Goal: Task Accomplishment & Management: Manage account settings

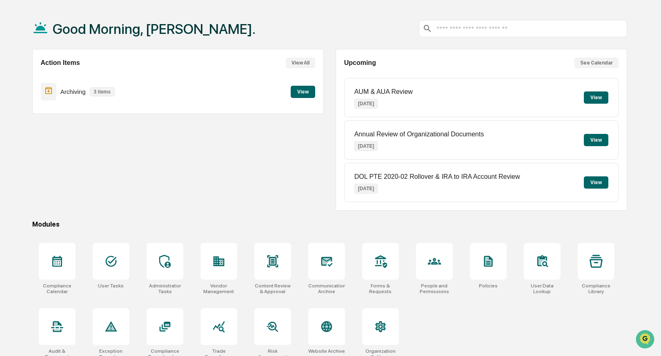
scroll to position [41, 0]
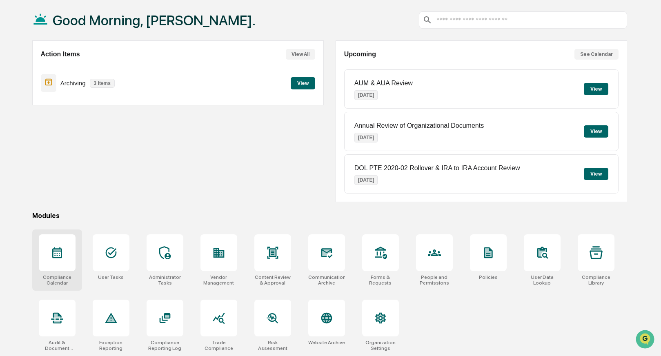
click at [49, 269] on div "Compliance Calendar" at bounding box center [57, 259] width 50 height 61
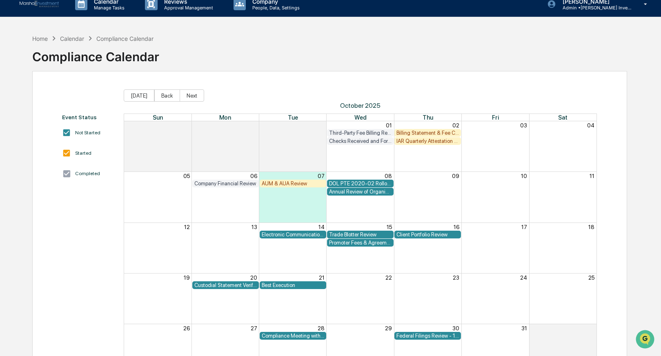
scroll to position [11, 0]
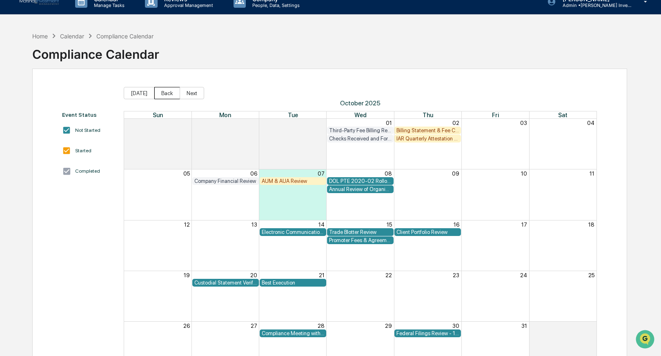
click at [170, 95] on button "Back" at bounding box center [167, 93] width 26 height 12
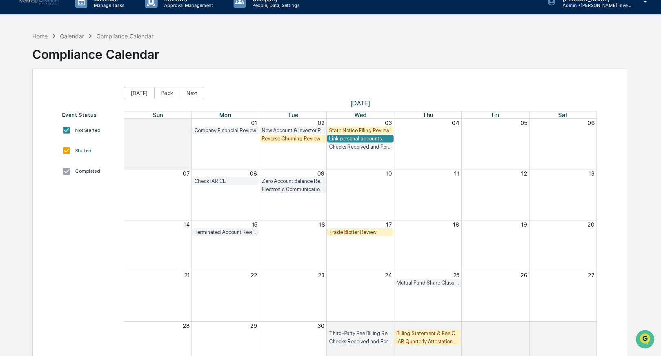
click at [353, 129] on div "State Notice Filing Review" at bounding box center [360, 130] width 62 height 6
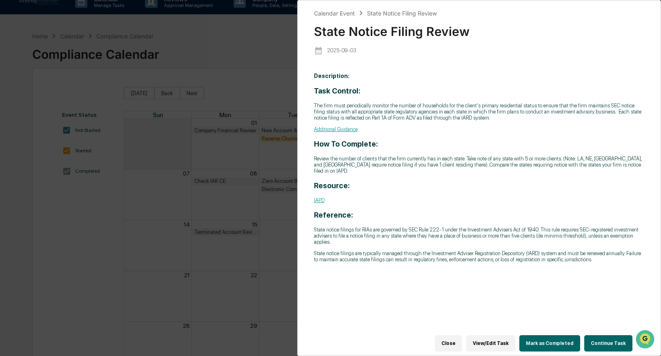
click at [600, 337] on button "Continue Task" at bounding box center [608, 343] width 48 height 16
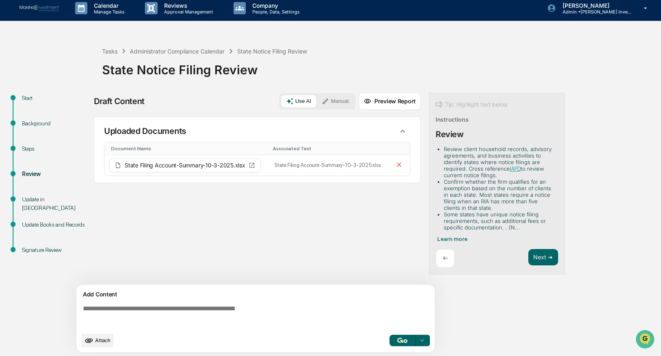
scroll to position [6, 0]
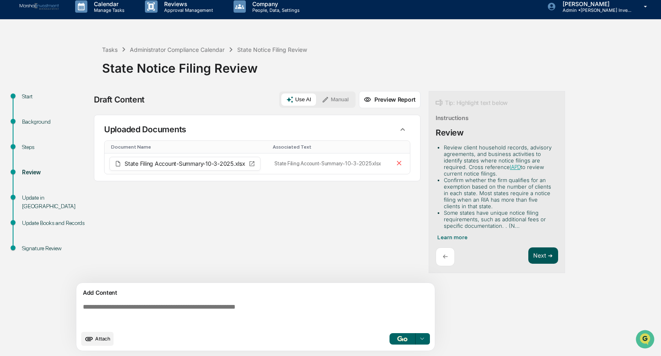
click at [548, 255] on button "Next ➔" at bounding box center [543, 255] width 30 height 17
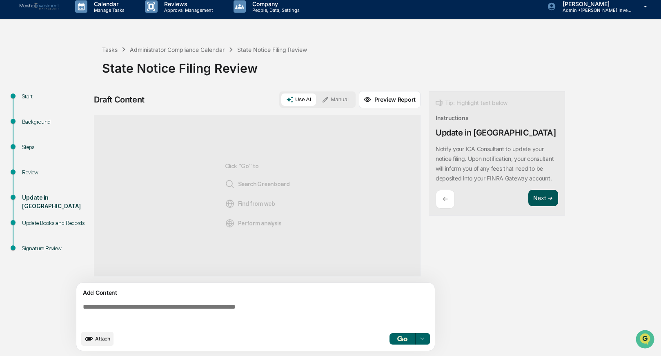
click at [537, 206] on button "Next ➔" at bounding box center [543, 198] width 30 height 17
click at [538, 206] on button "Next ➔" at bounding box center [543, 198] width 30 height 17
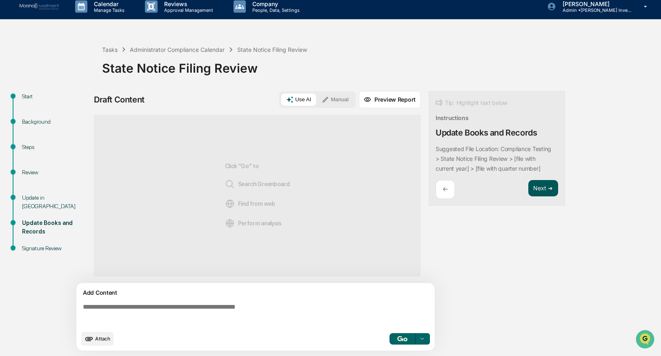
drag, startPoint x: 540, startPoint y: 185, endPoint x: 528, endPoint y: 188, distance: 11.9
click at [540, 185] on button "Next ➔" at bounding box center [543, 188] width 30 height 17
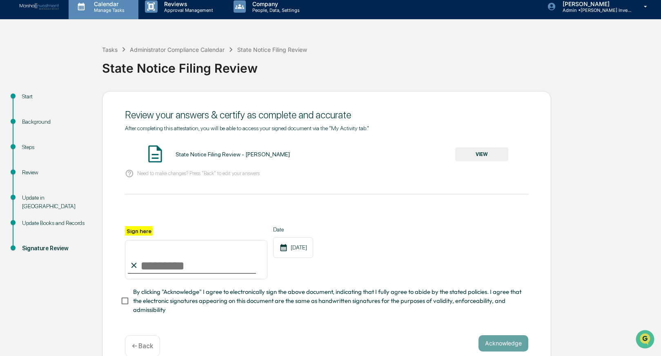
click at [113, 9] on p "Manage Tasks" at bounding box center [107, 10] width 41 height 6
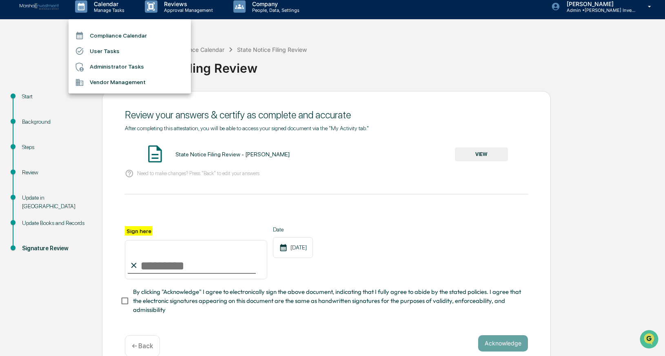
click at [98, 34] on li "Compliance Calendar" at bounding box center [130, 36] width 122 height 16
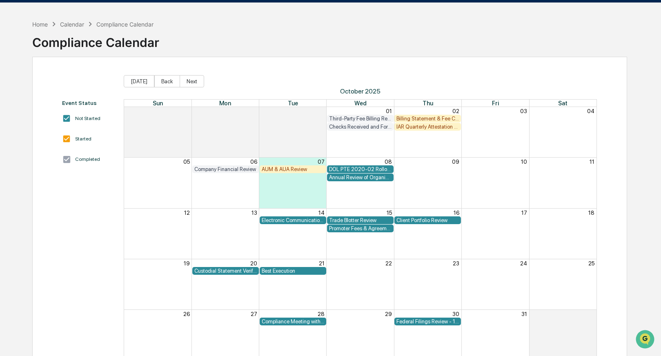
scroll to position [23, 0]
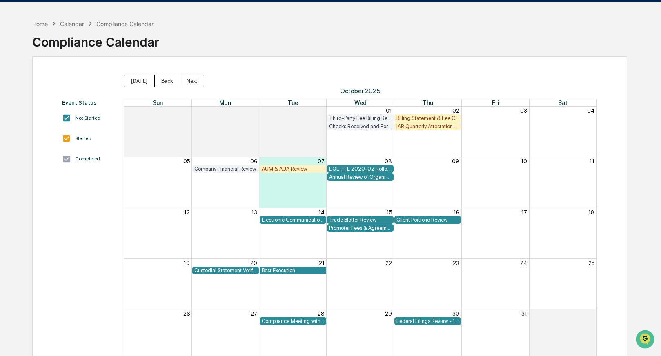
click at [165, 83] on button "Back" at bounding box center [167, 81] width 26 height 12
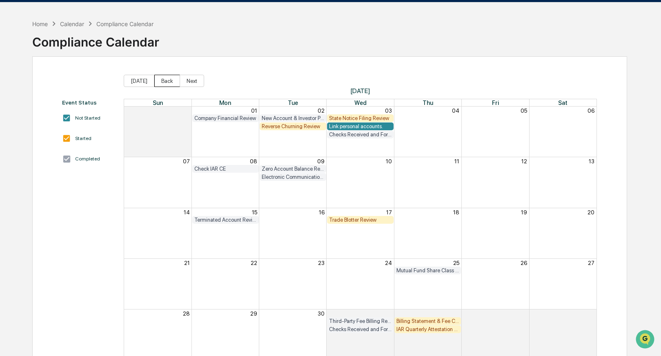
click at [165, 83] on button "Back" at bounding box center [167, 81] width 26 height 12
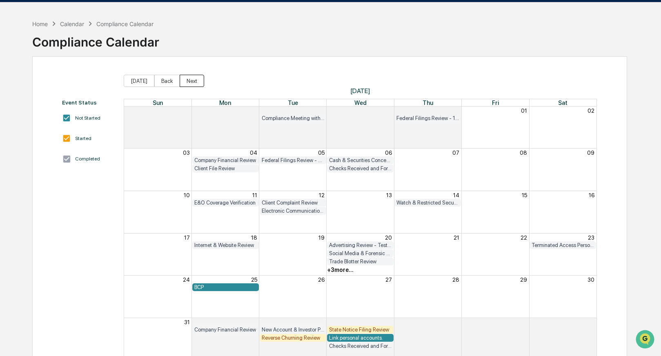
click at [196, 83] on button "Next" at bounding box center [192, 81] width 24 height 12
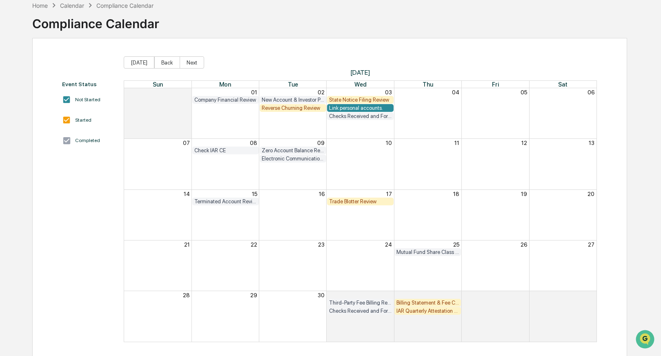
scroll to position [46, 0]
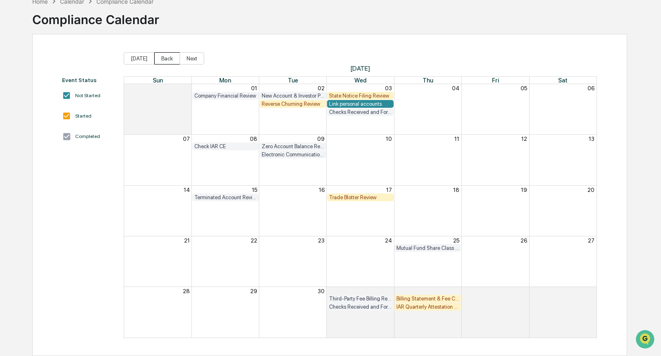
click at [161, 57] on button "Back" at bounding box center [167, 58] width 26 height 12
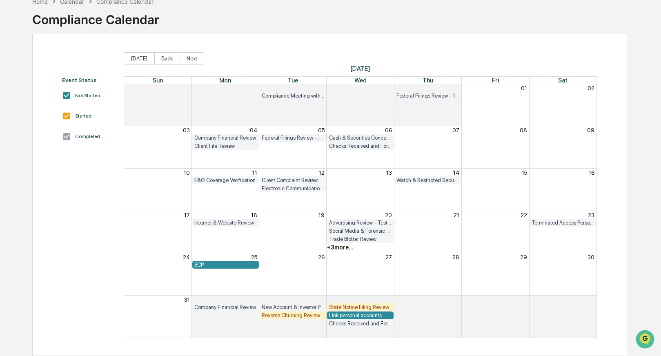
click at [335, 248] on div "+ 3 more..." at bounding box center [340, 247] width 27 height 7
click at [429, 227] on div "Social Media & Forensic Testing" at bounding box center [360, 231] width 472 height 8
click at [188, 59] on button "Next" at bounding box center [192, 58] width 24 height 12
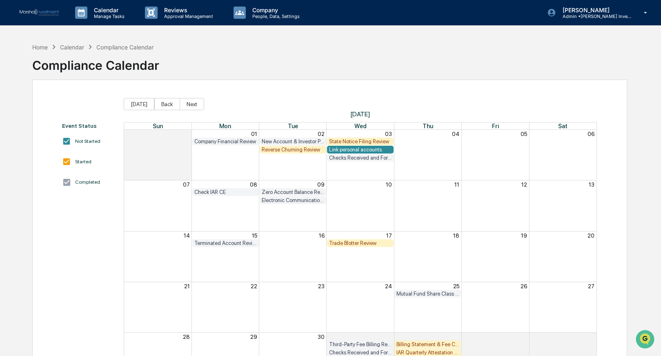
click at [242, 93] on div "Event Status Not Started Started Completed Today Back Next September 2025 Sun M…" at bounding box center [329, 241] width 594 height 322
click at [44, 46] on div "Home" at bounding box center [40, 47] width 16 height 7
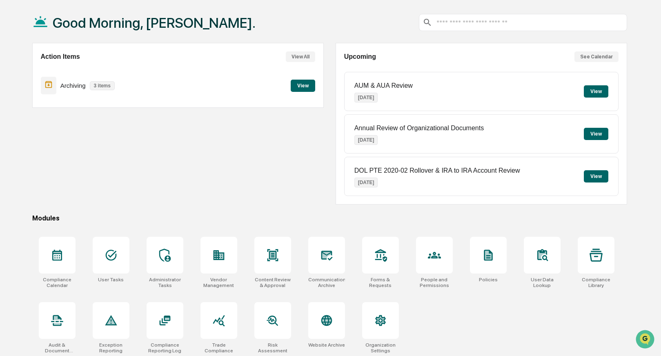
scroll to position [41, 0]
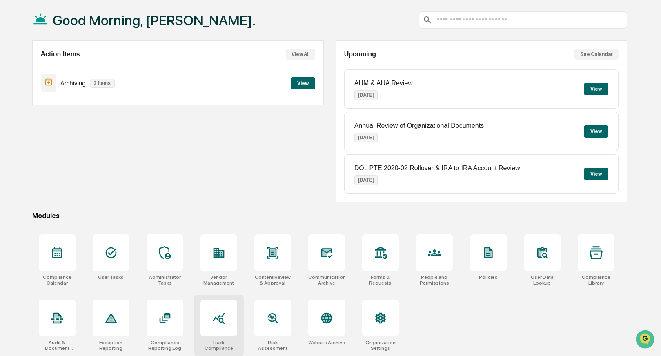
click at [218, 318] on icon at bounding box center [218, 317] width 13 height 13
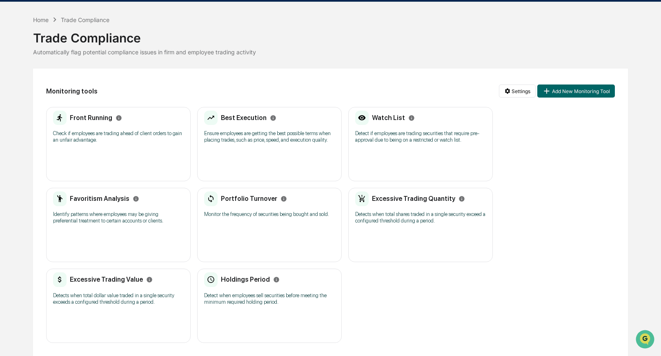
scroll to position [30, 0]
click at [40, 16] on div "Home" at bounding box center [41, 19] width 16 height 7
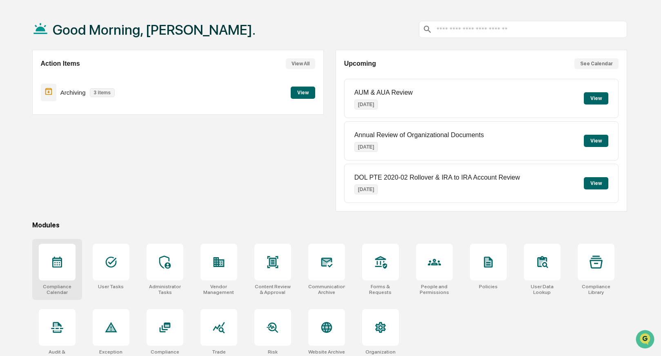
click at [58, 265] on icon at bounding box center [57, 261] width 13 height 13
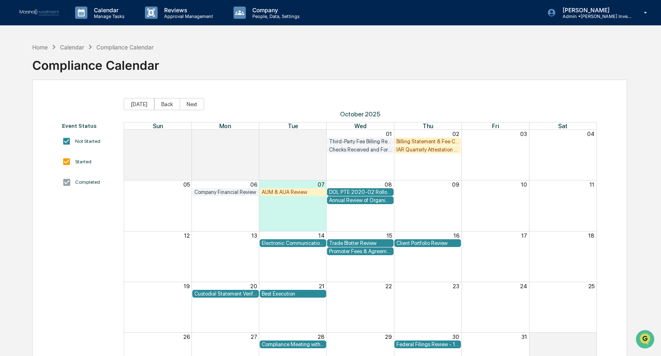
click at [350, 241] on div "Trade Blotter Review" at bounding box center [360, 243] width 62 height 6
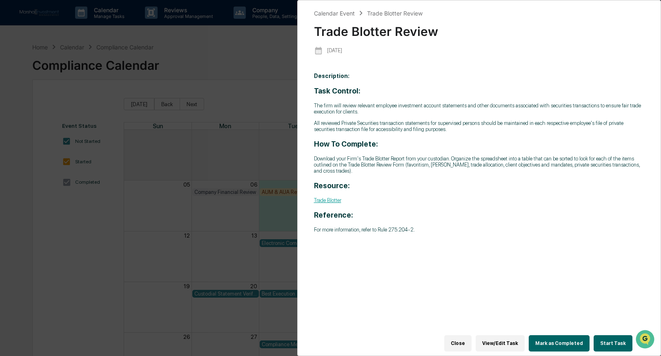
click at [613, 340] on button "Start Task" at bounding box center [612, 343] width 39 height 16
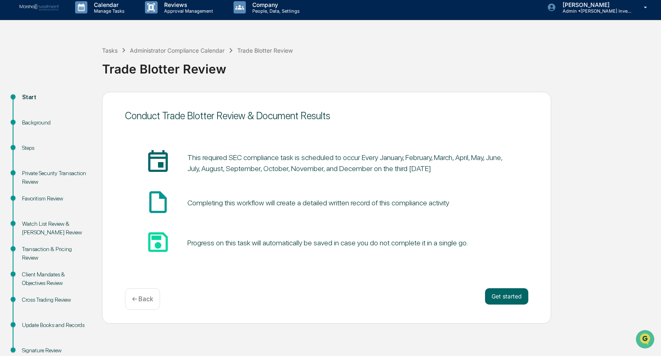
scroll to position [6, 0]
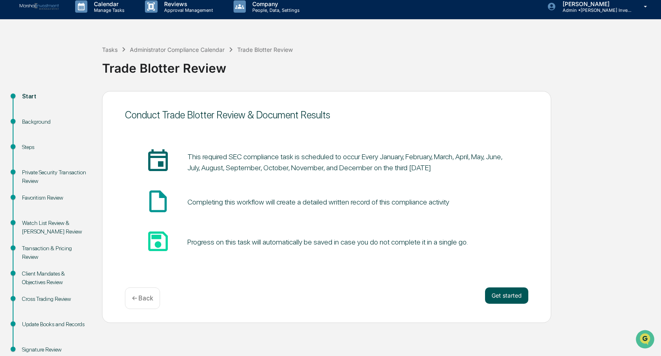
click at [511, 297] on button "Get started" at bounding box center [506, 295] width 43 height 16
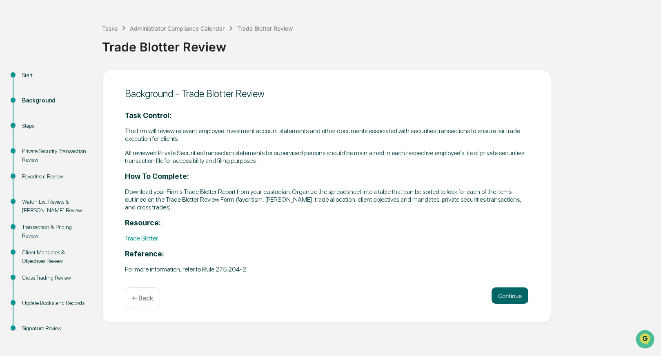
scroll to position [29, 0]
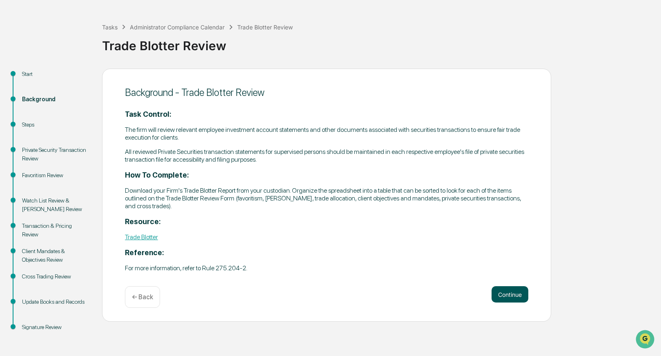
click at [513, 288] on button "Continue" at bounding box center [509, 294] width 37 height 16
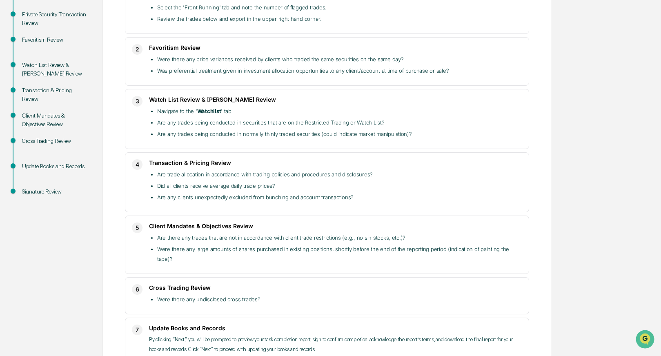
scroll to position [162, 0]
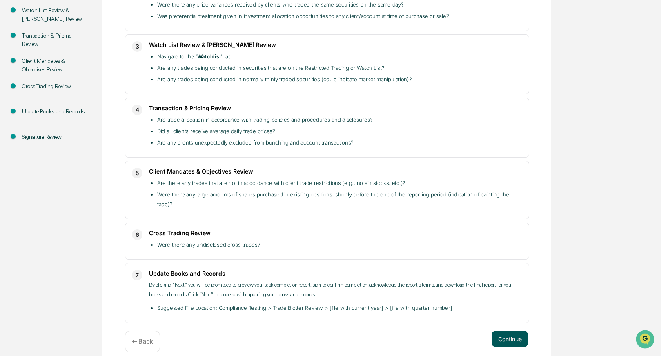
click at [519, 330] on button "Continue" at bounding box center [509, 338] width 37 height 16
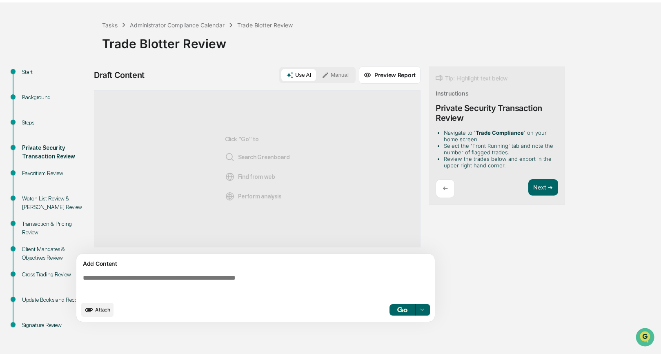
scroll to position [29, 0]
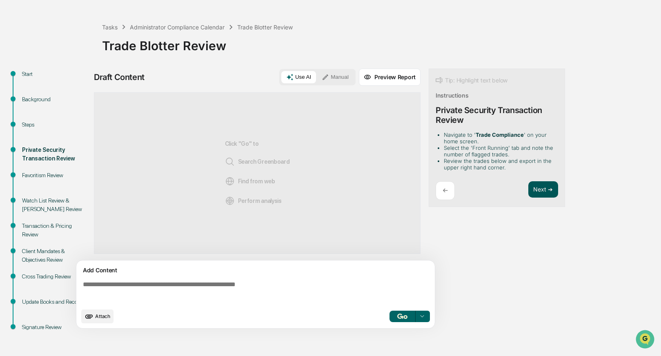
click at [540, 190] on button "Next ➔" at bounding box center [543, 189] width 30 height 17
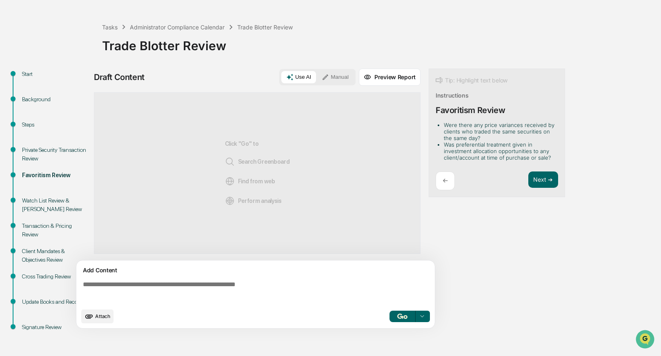
click at [334, 75] on button "Manual" at bounding box center [335, 77] width 37 height 12
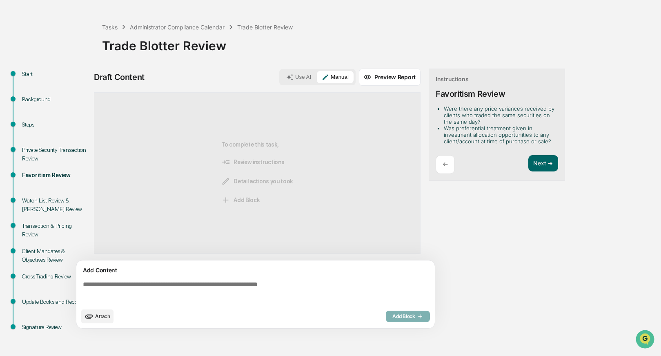
click at [297, 80] on button "Use AI" at bounding box center [298, 77] width 35 height 12
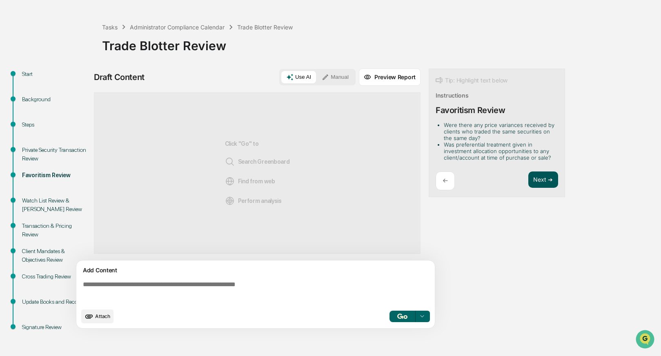
click at [543, 177] on button "Next ➔" at bounding box center [543, 179] width 30 height 17
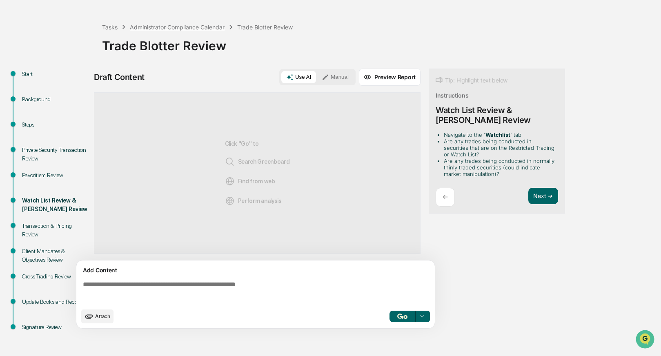
click at [141, 25] on div "Administrator Compliance Calendar" at bounding box center [177, 27] width 95 height 7
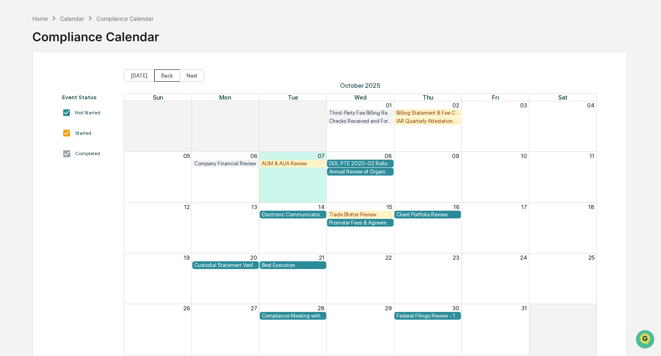
click at [160, 73] on button "Back" at bounding box center [167, 75] width 26 height 12
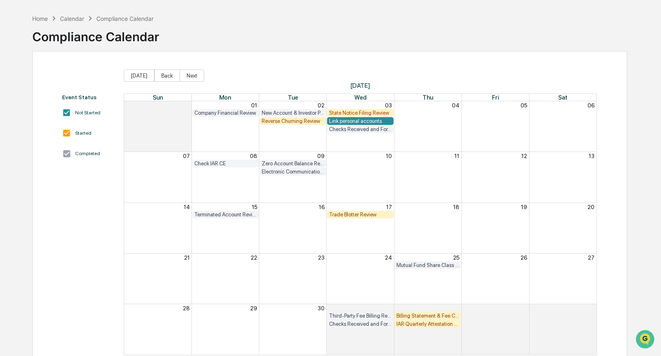
click at [357, 113] on div "State Notice Filing Review" at bounding box center [360, 113] width 62 height 6
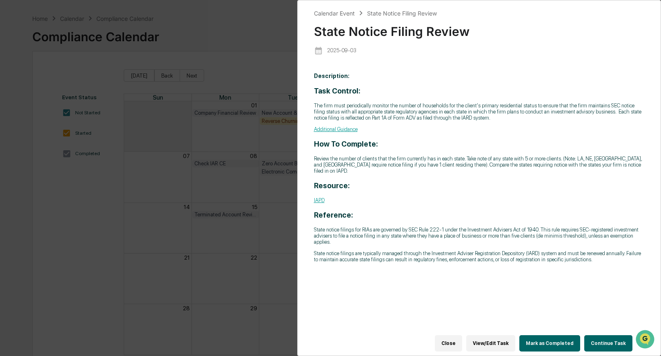
click at [604, 340] on button "Continue Task" at bounding box center [608, 343] width 48 height 16
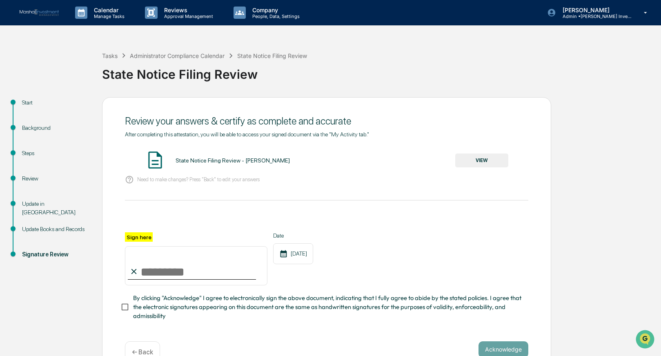
click at [29, 150] on div "Steps" at bounding box center [55, 153] width 67 height 9
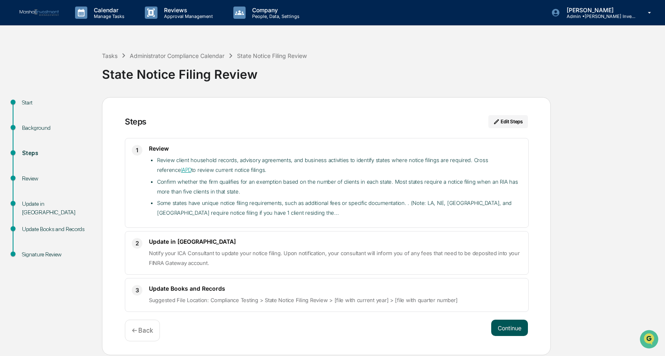
click at [508, 323] on button "Continue" at bounding box center [509, 327] width 37 height 16
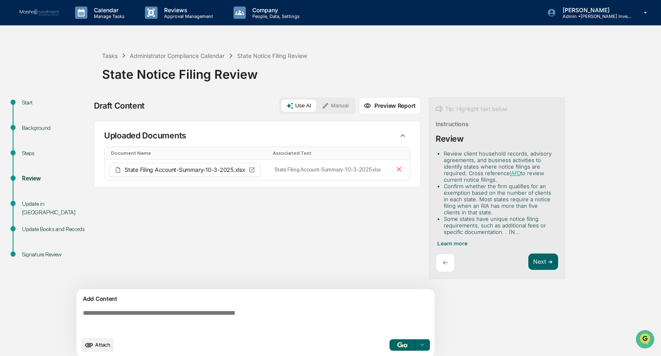
click at [213, 221] on div "Sources Uploaded Documents Document Name Associated Text State Filing Account-S…" at bounding box center [257, 205] width 326 height 168
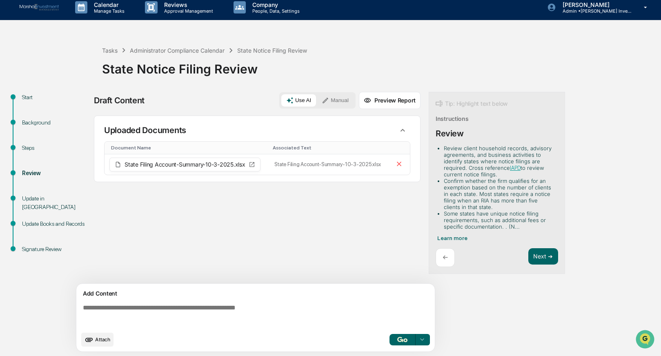
scroll to position [6, 0]
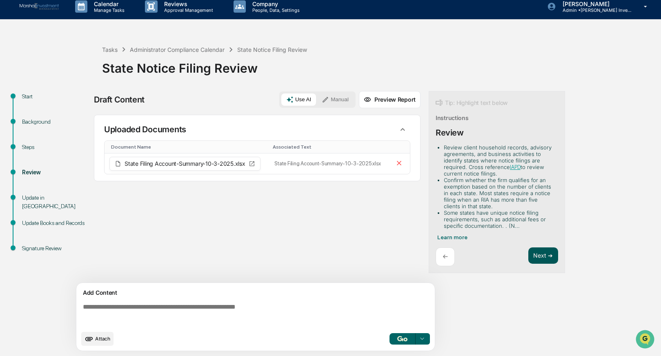
click at [540, 255] on button "Next ➔" at bounding box center [543, 255] width 30 height 17
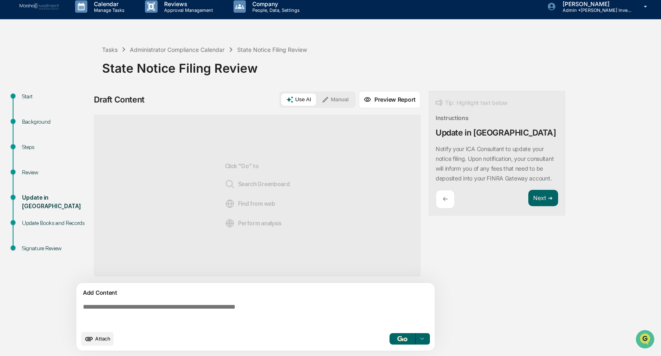
click at [453, 208] on div "←" at bounding box center [444, 199] width 19 height 19
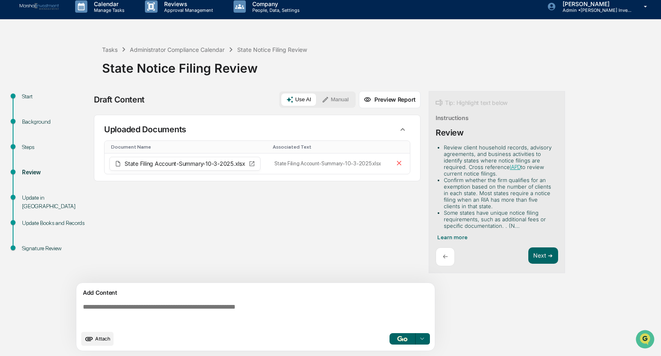
click at [406, 338] on img "button" at bounding box center [402, 338] width 10 height 5
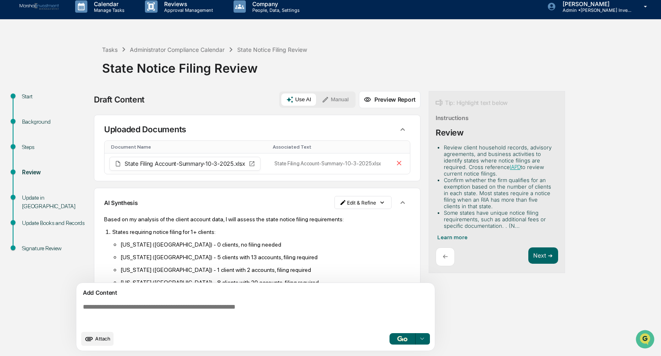
click at [390, 99] on button "Preview Report" at bounding box center [390, 99] width 62 height 17
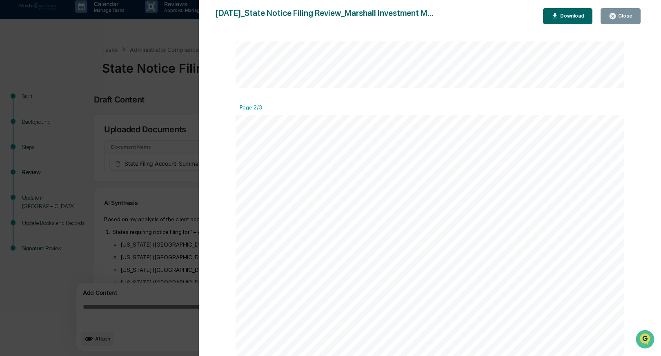
scroll to position [537, 0]
click at [620, 13] on div "Close" at bounding box center [624, 16] width 16 height 6
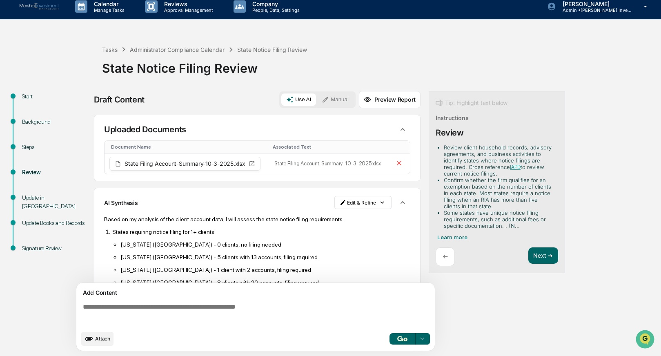
click at [557, 317] on div "Start Background Steps Review Update in FINRA Gateway Update Books and Records …" at bounding box center [330, 223] width 652 height 265
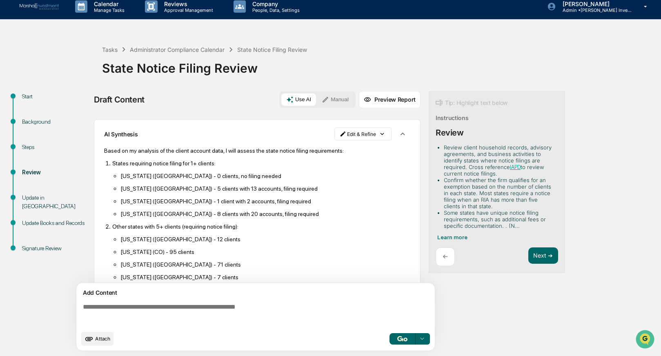
scroll to position [65, 0]
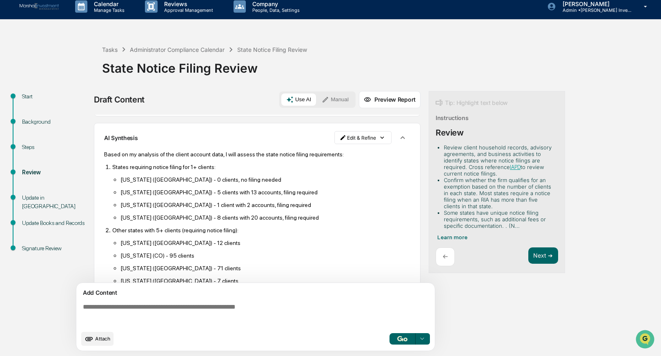
click at [561, 311] on div "Start Background Steps Review Update in FINRA Gateway Update Books and Records …" at bounding box center [330, 223] width 652 height 265
click at [155, 51] on div "Administrator Compliance Calendar" at bounding box center [177, 49] width 95 height 7
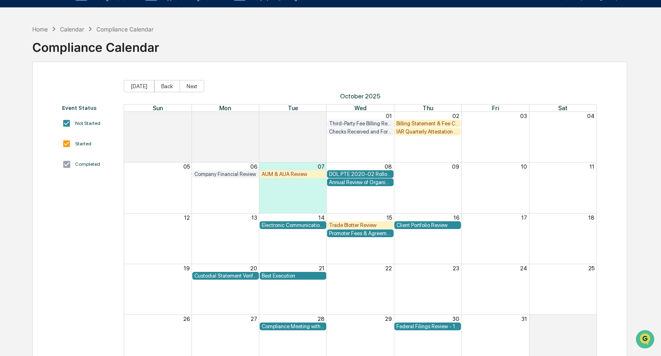
scroll to position [19, 0]
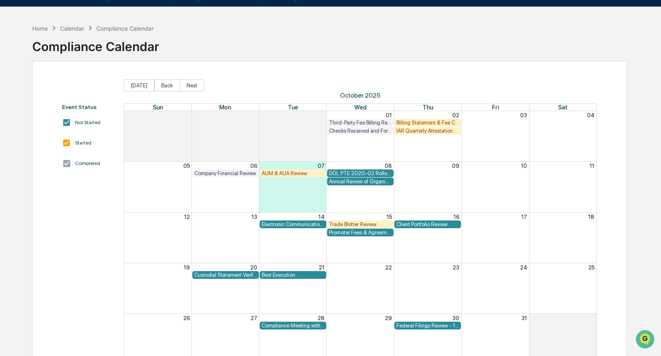
click at [354, 225] on div "Trade Blotter Review" at bounding box center [360, 224] width 62 height 6
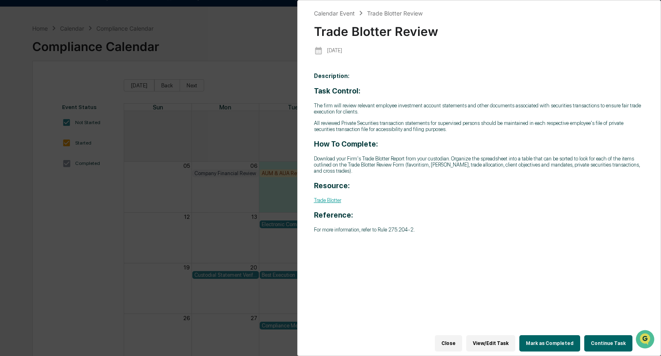
click at [604, 340] on button "Continue Task" at bounding box center [608, 343] width 48 height 16
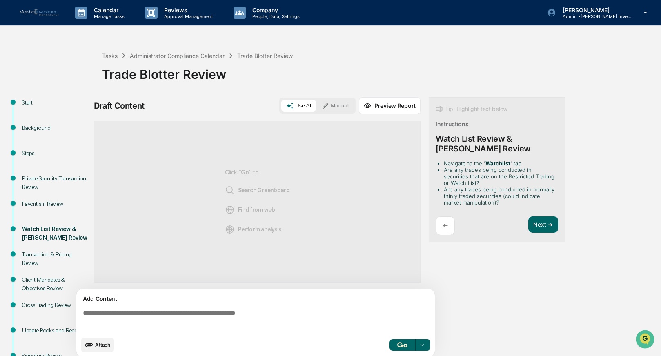
click at [33, 206] on div "Favoritism Review" at bounding box center [55, 204] width 67 height 9
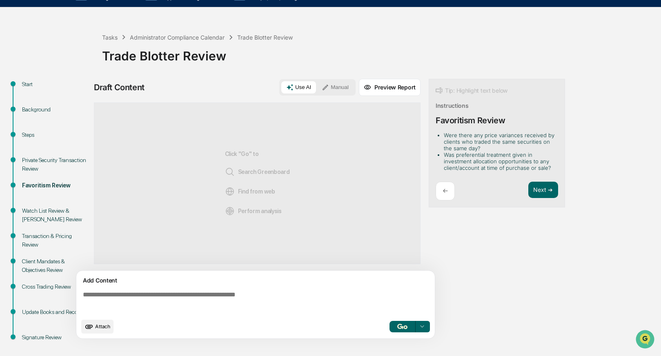
scroll to position [19, 0]
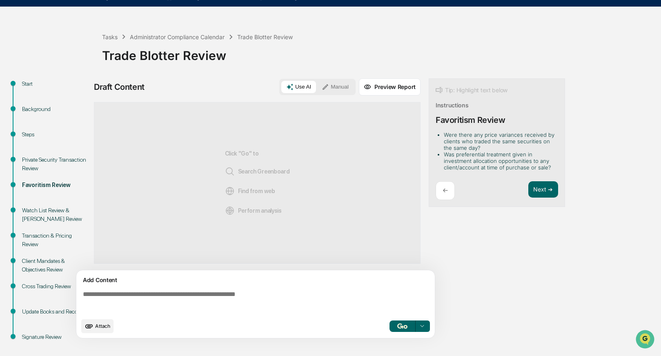
click at [486, 143] on li "Were there any price variances received by clients who traded the same securiti…" at bounding box center [498, 141] width 111 height 20
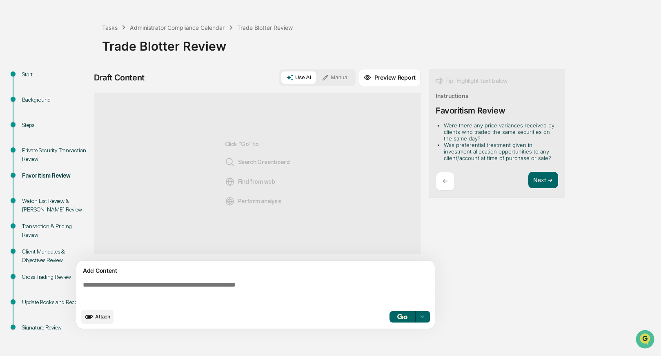
scroll to position [29, 0]
click at [487, 136] on li "Were there any price variances received by clients who traded the same securiti…" at bounding box center [498, 132] width 111 height 20
click at [502, 158] on li "Was preferential treatment given in investment allocation opportunities to any …" at bounding box center [498, 151] width 111 height 20
click at [43, 210] on div "Watch List Review & Insider Trading Review" at bounding box center [55, 204] width 67 height 17
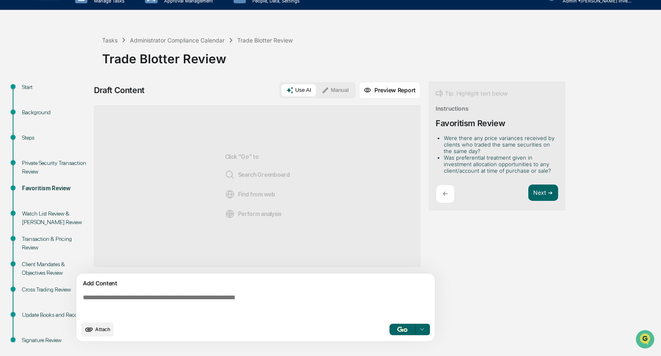
scroll to position [15, 0]
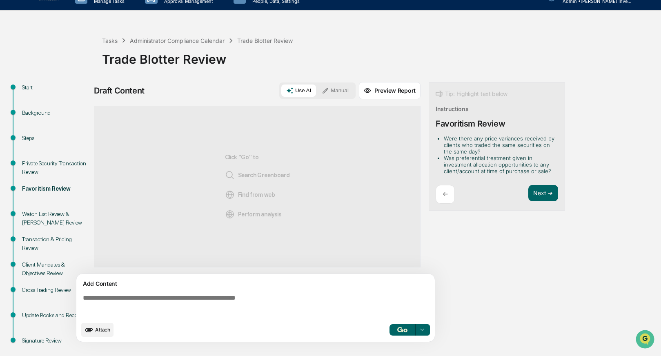
drag, startPoint x: 211, startPoint y: 88, endPoint x: 202, endPoint y: 92, distance: 9.5
click at [203, 87] on div "Draft Content Use AI Manual Preview Report" at bounding box center [257, 90] width 326 height 17
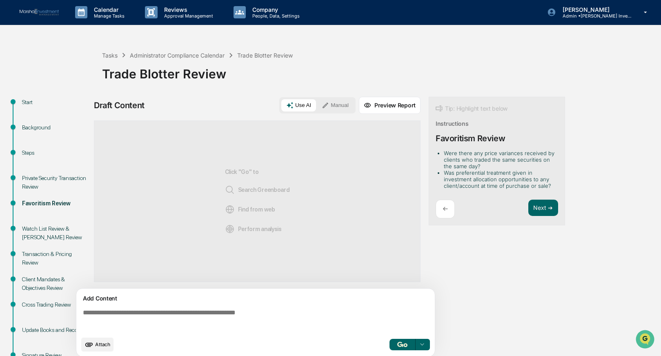
scroll to position [0, 0]
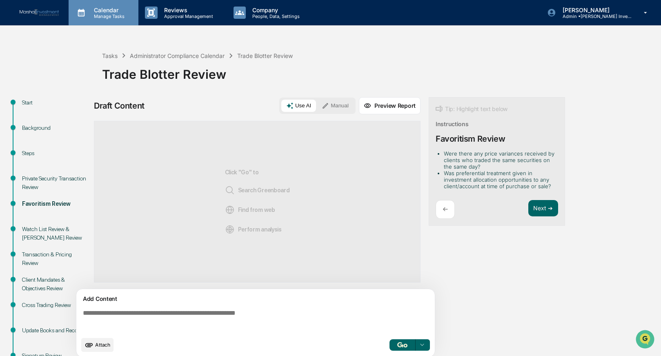
click at [108, 15] on p "Manage Tasks" at bounding box center [107, 16] width 41 height 6
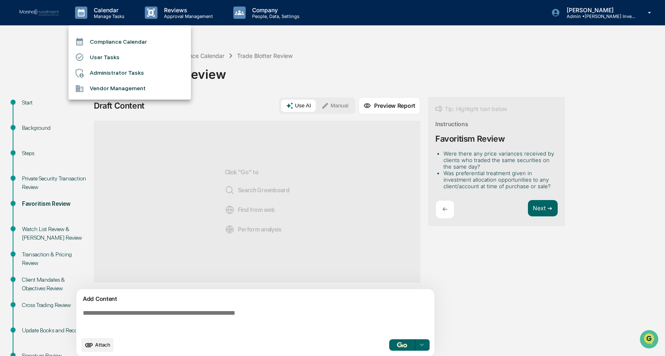
click at [115, 42] on li "Compliance Calendar" at bounding box center [130, 42] width 122 height 16
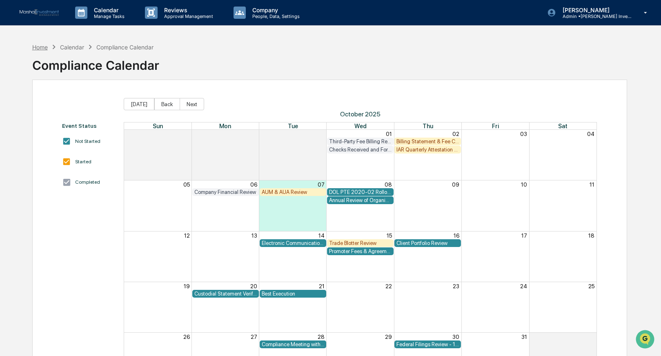
click at [42, 47] on div "Home" at bounding box center [40, 47] width 16 height 7
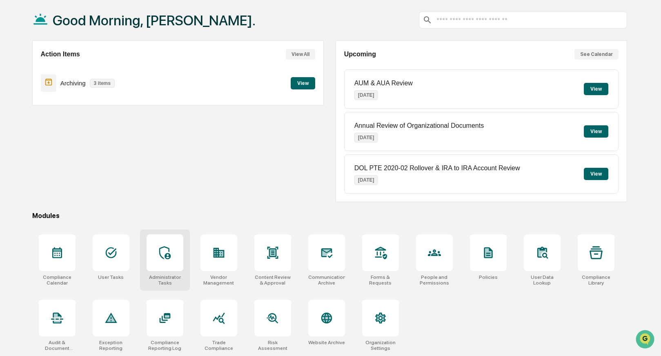
scroll to position [40, 0]
click at [175, 259] on div at bounding box center [164, 252] width 37 height 37
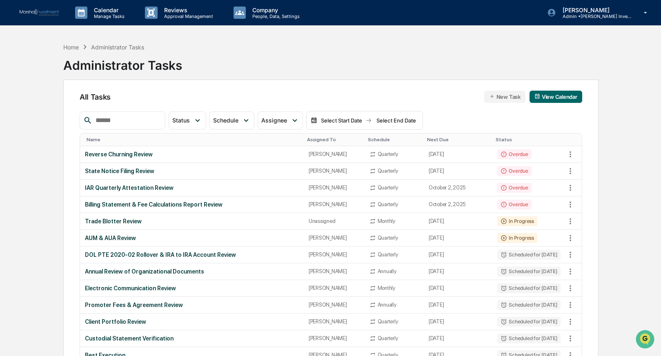
click at [91, 140] on div "Name" at bounding box center [193, 140] width 214 height 6
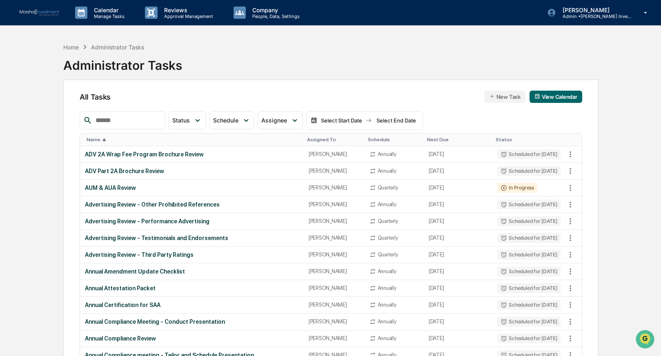
click at [91, 140] on div "Name ▲" at bounding box center [193, 140] width 214 height 6
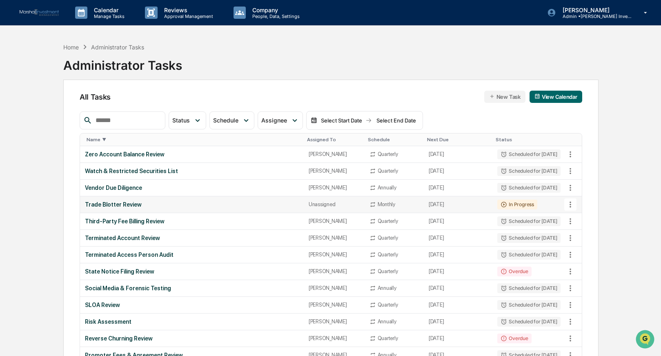
click at [97, 206] on div "Trade Blotter Review" at bounding box center [192, 204] width 214 height 7
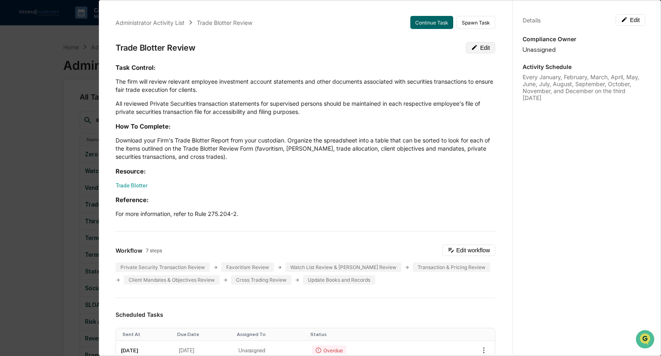
click at [470, 46] on button "Edit" at bounding box center [480, 47] width 29 height 11
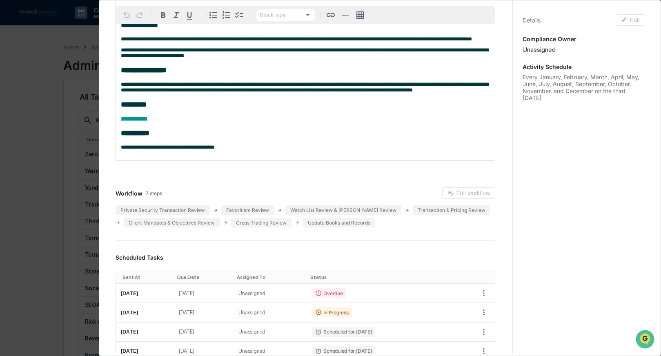
scroll to position [99, 0]
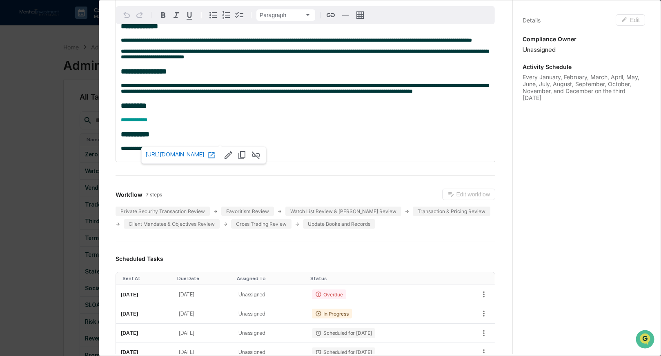
click at [185, 129] on div "**********" at bounding box center [305, 86] width 379 height 152
click at [302, 151] on p "**********" at bounding box center [305, 149] width 369 height 6
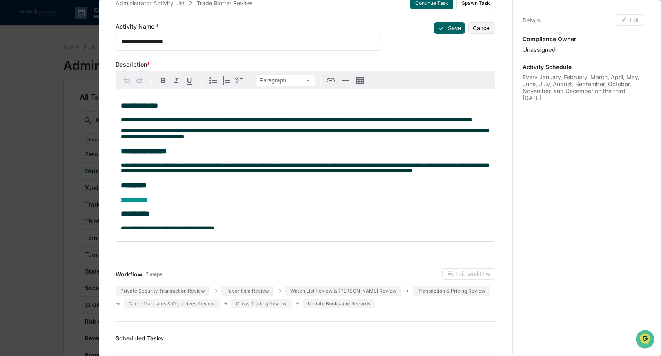
scroll to position [0, 0]
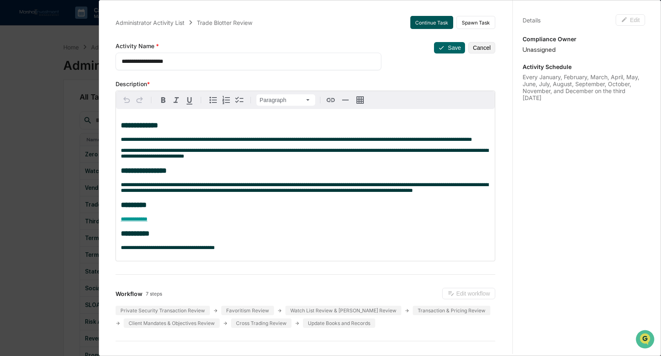
click at [417, 19] on button "Continue Task" at bounding box center [431, 22] width 43 height 13
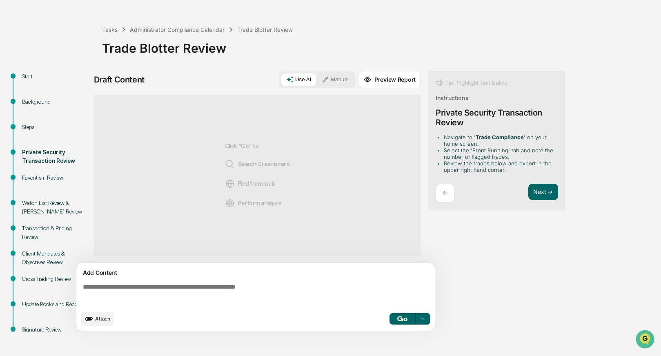
scroll to position [27, 0]
click at [542, 188] on button "Next ➔" at bounding box center [543, 191] width 30 height 17
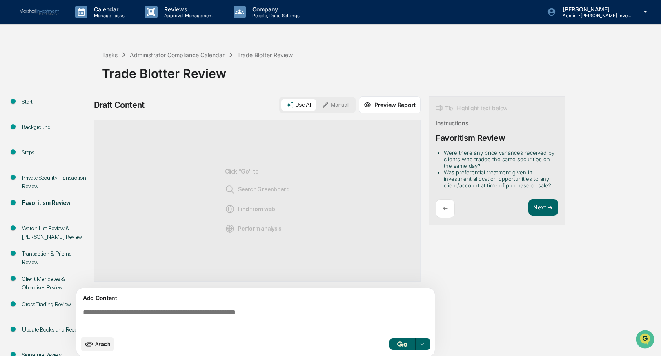
scroll to position [0, 0]
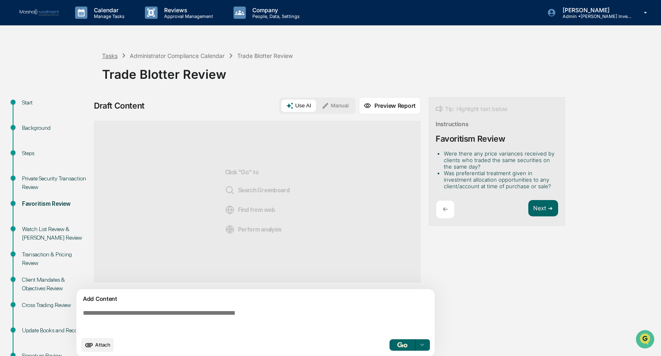
click at [109, 57] on div "Tasks" at bounding box center [110, 55] width 16 height 7
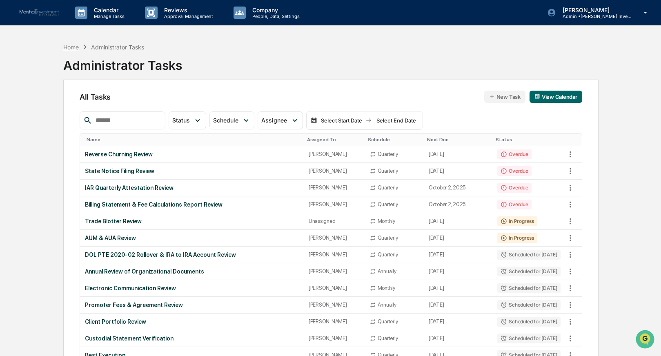
click at [68, 49] on div "Home" at bounding box center [71, 47] width 16 height 7
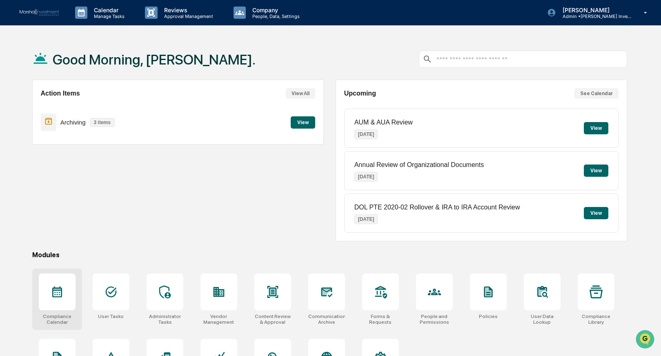
click at [61, 293] on icon at bounding box center [57, 291] width 10 height 11
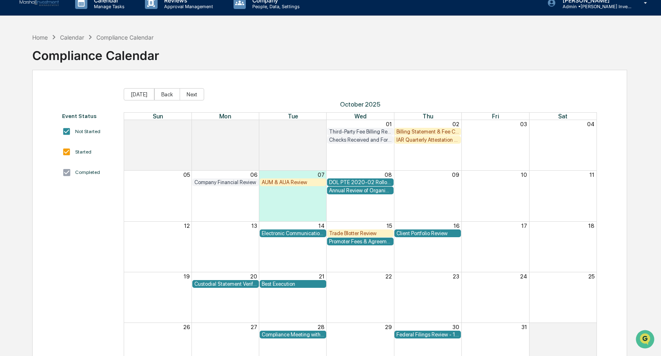
scroll to position [11, 0]
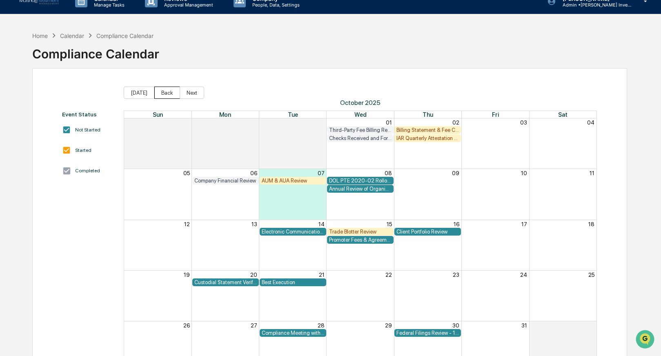
click at [173, 95] on button "Back" at bounding box center [167, 92] width 26 height 12
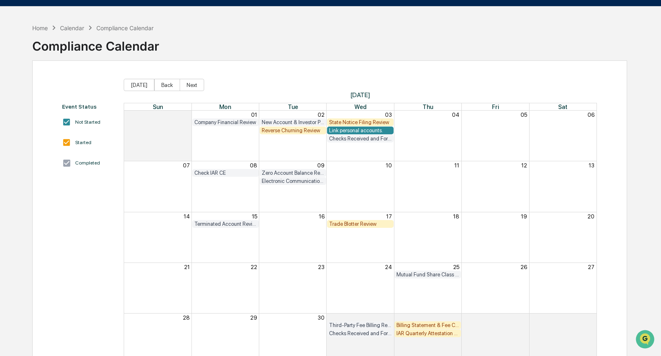
scroll to position [20, 0]
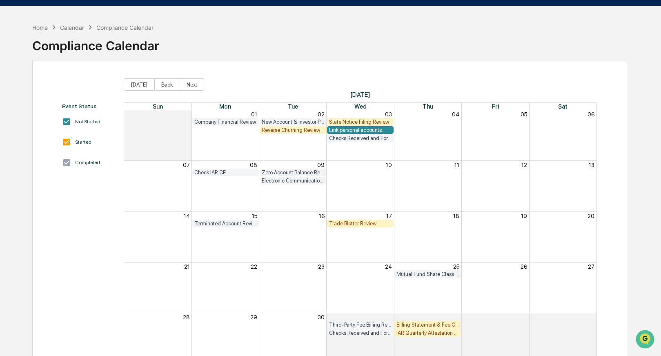
click at [450, 83] on span "[DATE] Back Next" at bounding box center [360, 84] width 472 height 12
